Goal: Information Seeking & Learning: Learn about a topic

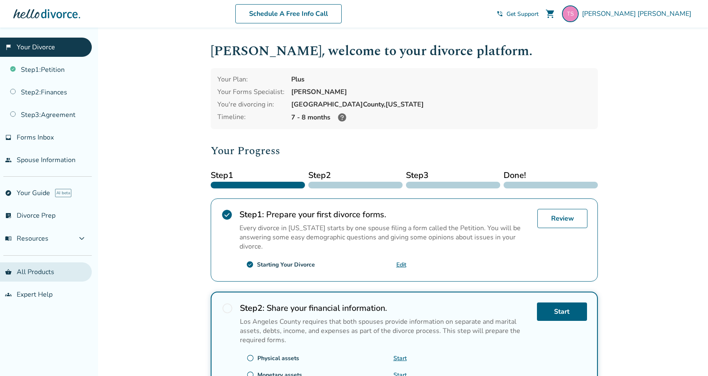
click at [40, 270] on link "shopping_basket All Products" at bounding box center [46, 271] width 92 height 19
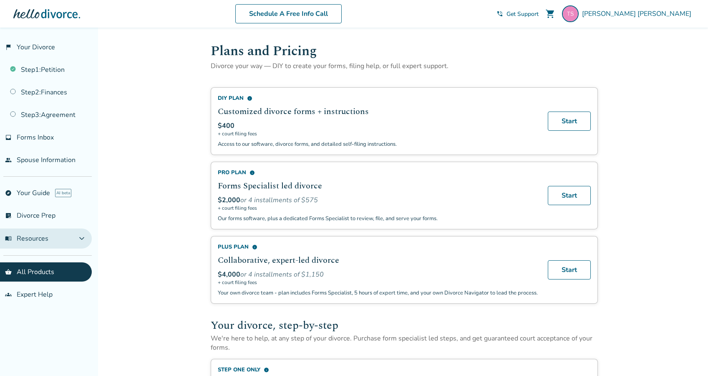
click at [86, 239] on span "expand_more" at bounding box center [82, 238] width 10 height 10
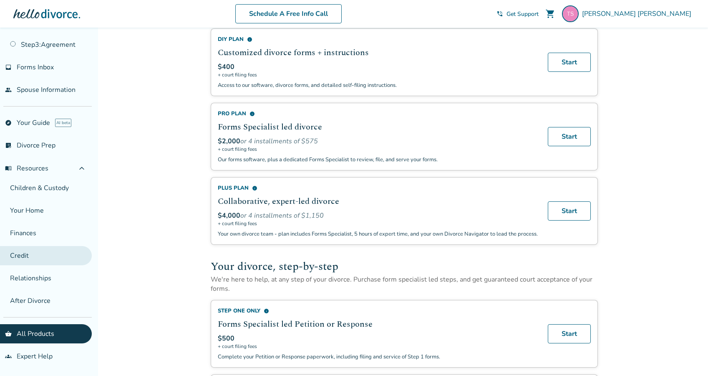
scroll to position [71, 0]
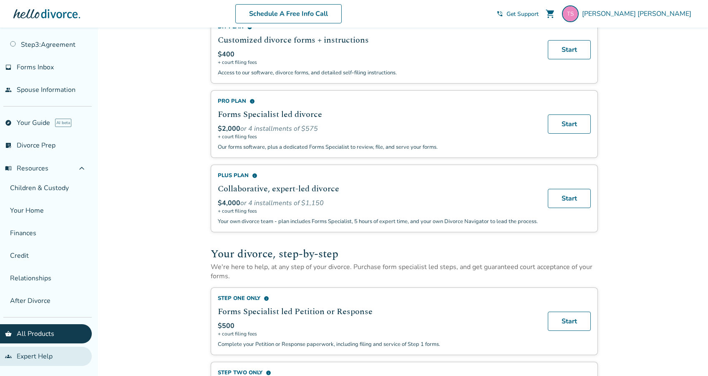
click at [43, 357] on link "groups Expert Help" at bounding box center [46, 355] width 92 height 19
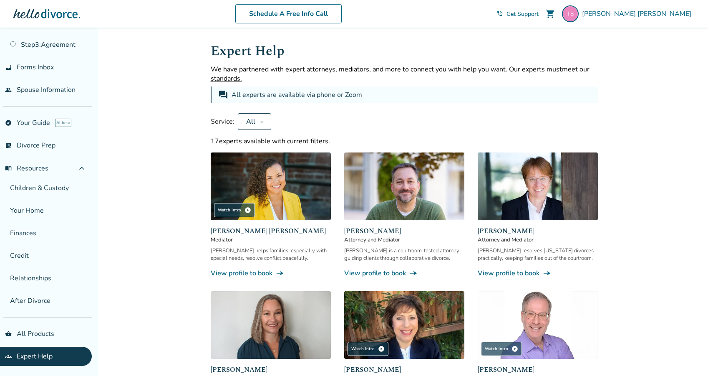
click at [58, 10] on div at bounding box center [46, 13] width 67 height 17
click at [49, 15] on div at bounding box center [46, 13] width 67 height 17
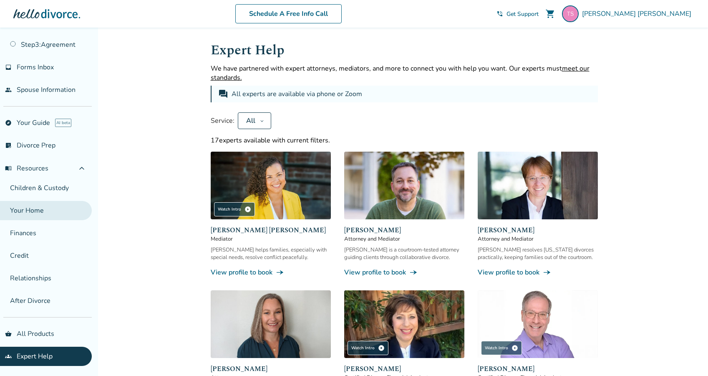
click at [42, 208] on link "Your Home" at bounding box center [46, 210] width 92 height 19
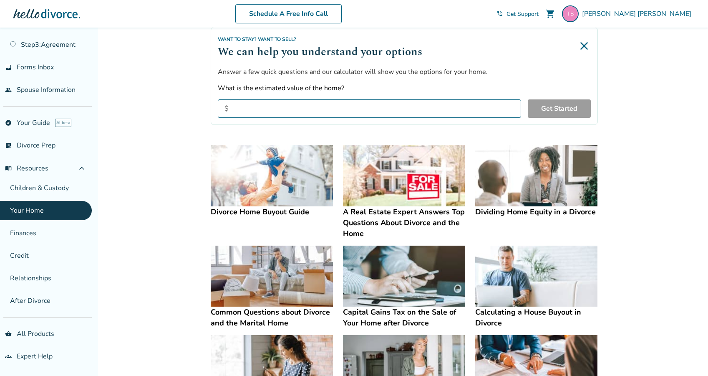
scroll to position [66, 0]
click at [47, 148] on link "list_alt_check Divorce Prep" at bounding box center [46, 145] width 92 height 19
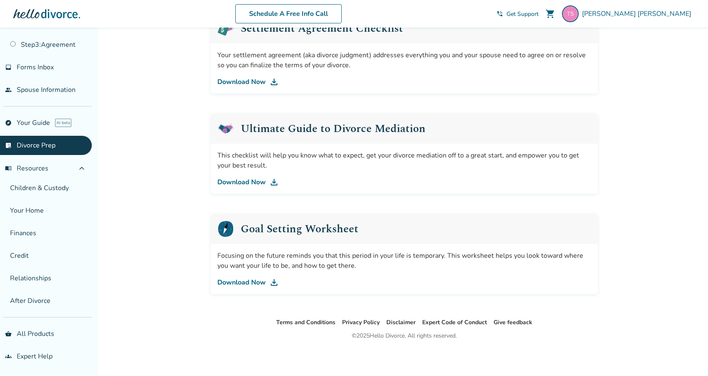
scroll to position [457, 0]
click at [13, 356] on link "groups Expert Help" at bounding box center [46, 355] width 92 height 19
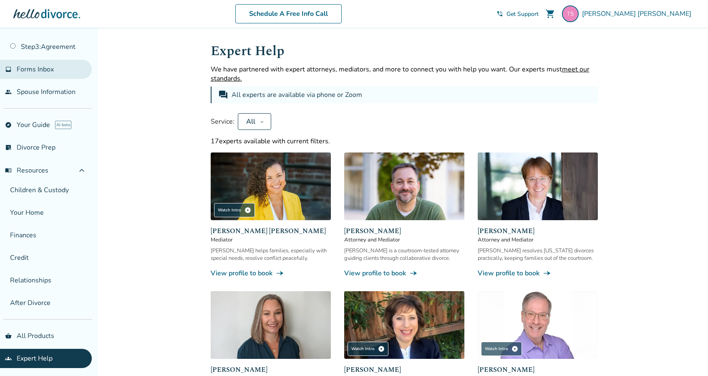
scroll to position [67, 0]
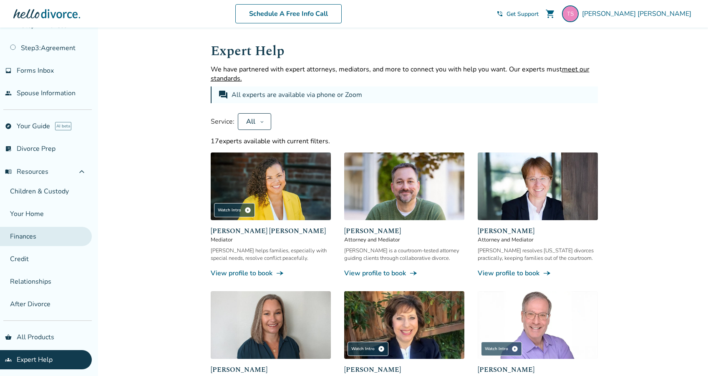
click at [34, 237] on link "Finances" at bounding box center [46, 236] width 92 height 19
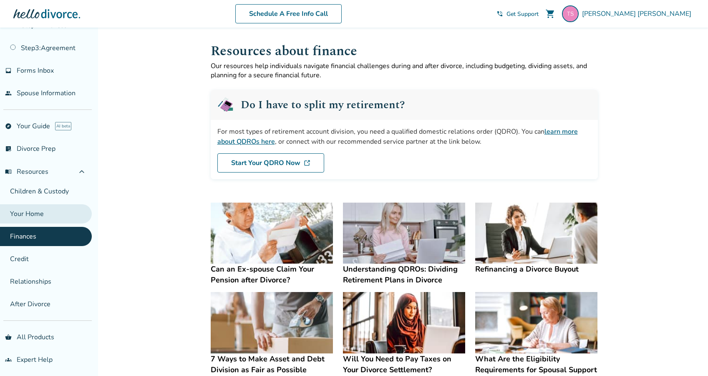
click at [32, 208] on link "Your Home" at bounding box center [46, 213] width 92 height 19
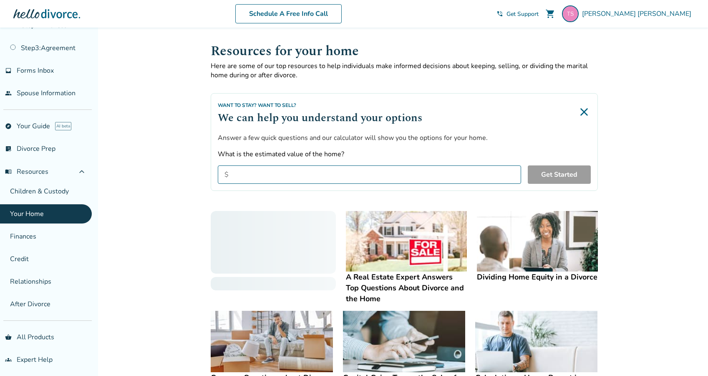
scroll to position [4, 0]
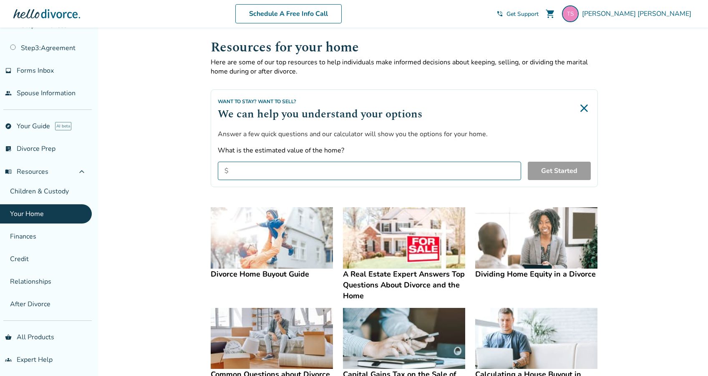
click at [539, 14] on span "Get Support" at bounding box center [523, 14] width 32 height 8
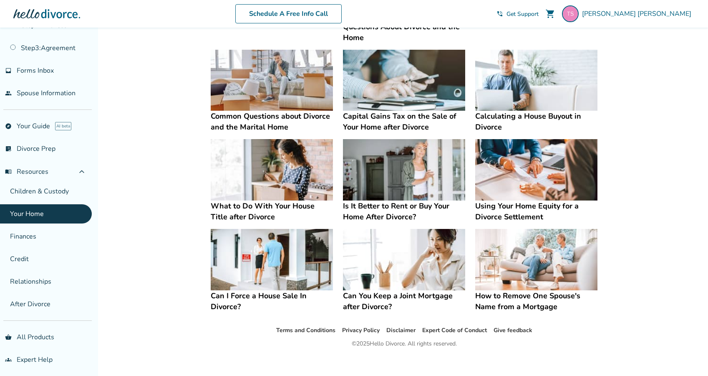
scroll to position [262, 0]
click at [234, 123] on h4 "Common Questions about Divorce and the Marital Home" at bounding box center [272, 121] width 122 height 22
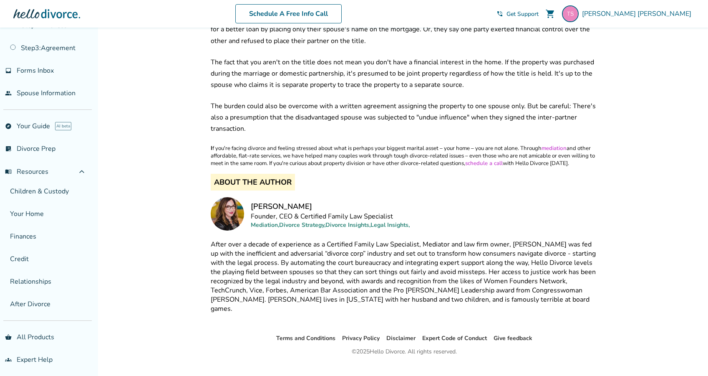
scroll to position [950, 0]
click at [18, 335] on link "shopping_basket All Products" at bounding box center [46, 336] width 92 height 19
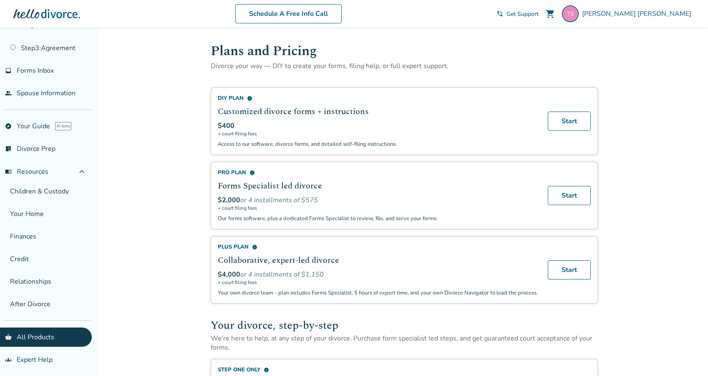
click at [555, 13] on span "shopping_cart" at bounding box center [550, 14] width 10 height 10
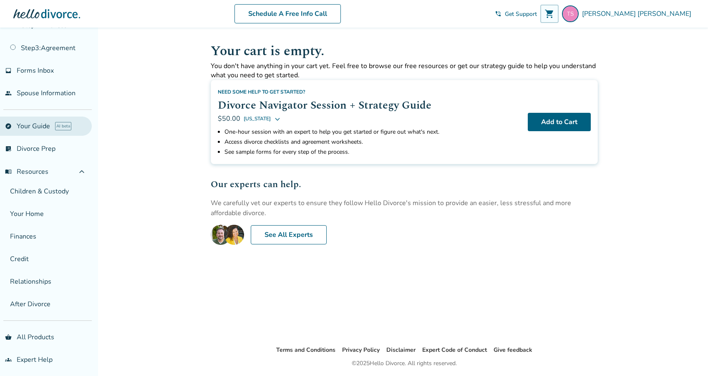
click at [38, 125] on link "explore Your Guide AI beta" at bounding box center [46, 125] width 92 height 19
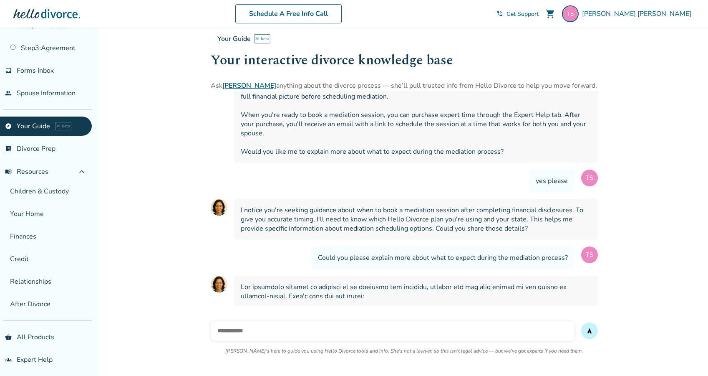
scroll to position [499, 0]
